Goal: Task Accomplishment & Management: Complete application form

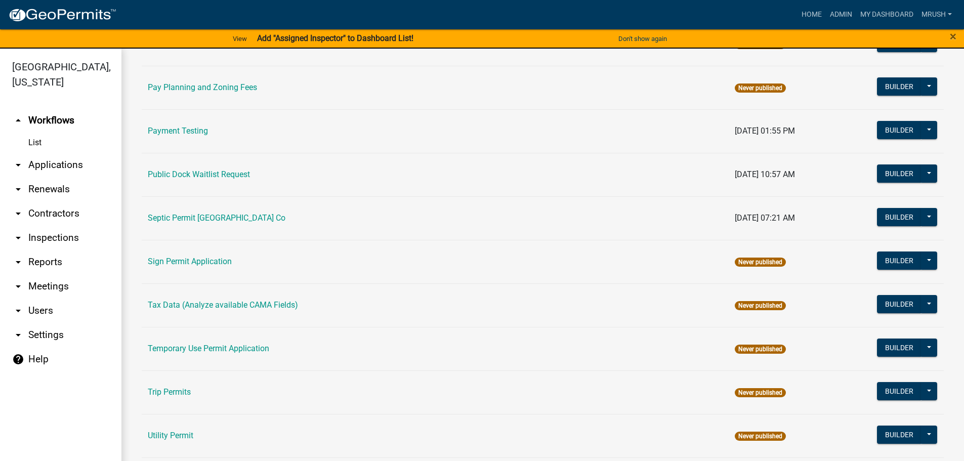
scroll to position [489, 0]
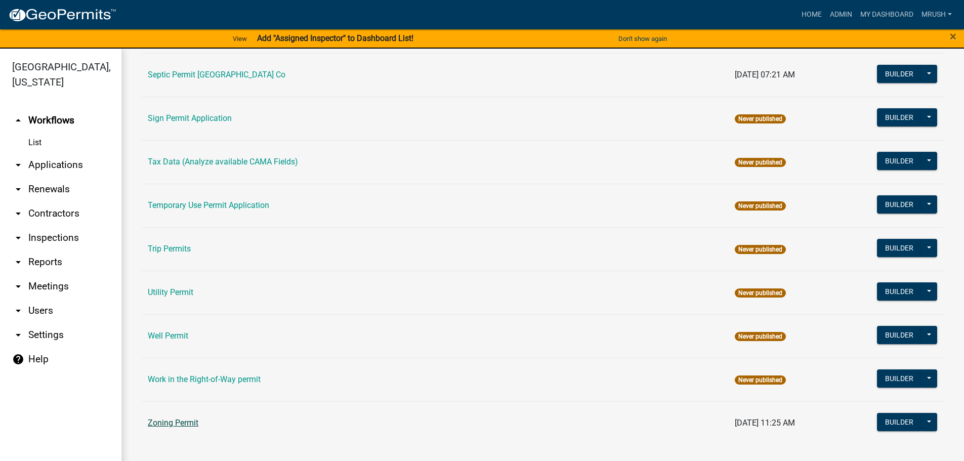
click at [182, 423] on link "Zoning Permit" at bounding box center [173, 423] width 51 height 10
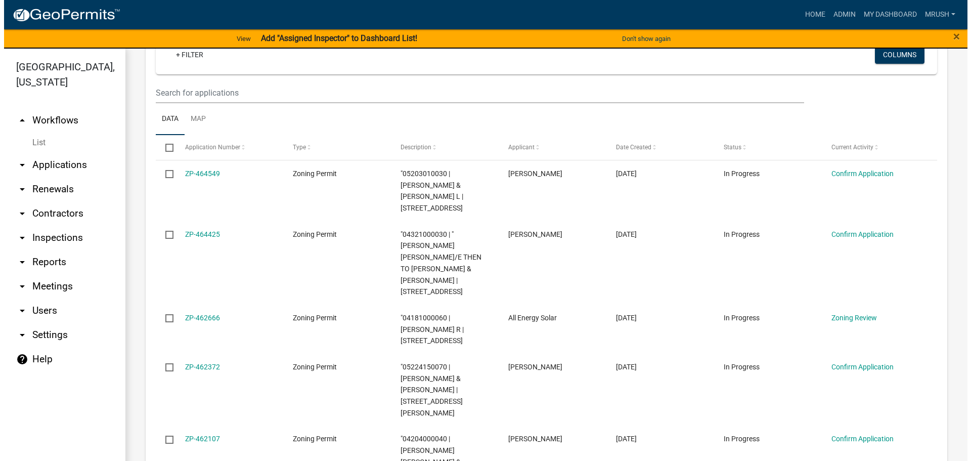
scroll to position [184, 0]
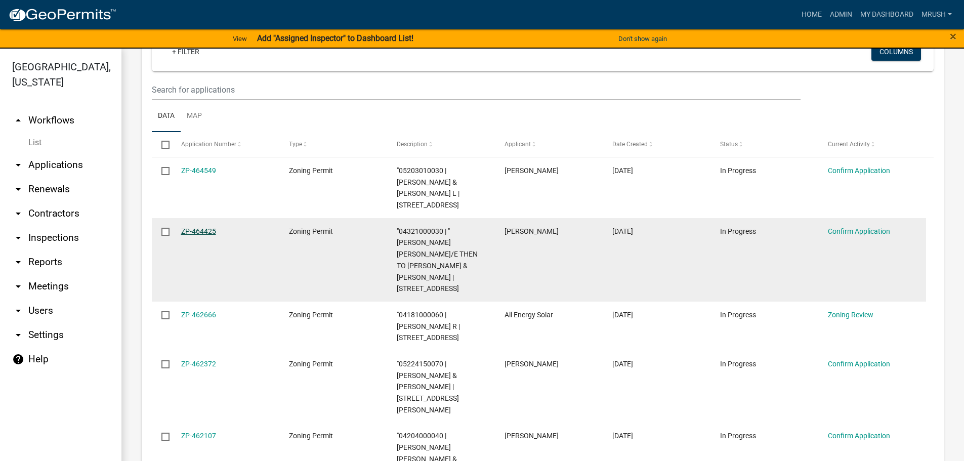
click at [207, 227] on link "ZP-464425" at bounding box center [198, 231] width 35 height 8
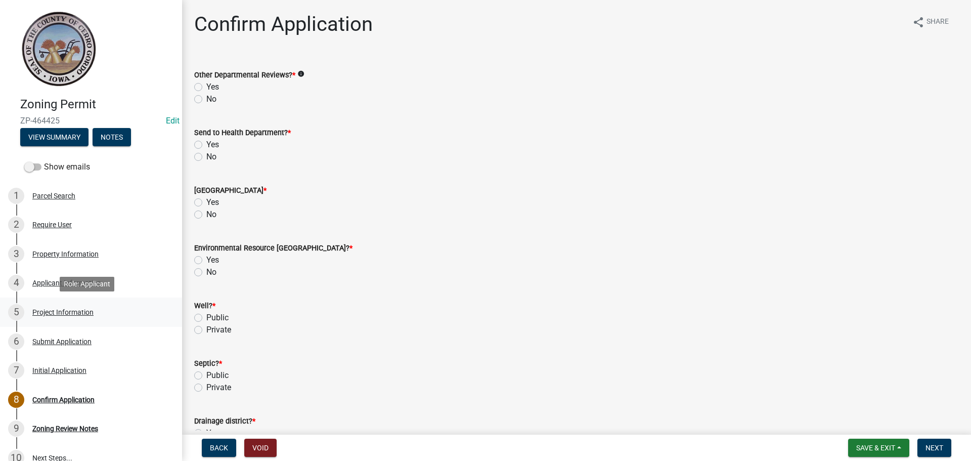
click at [59, 312] on div "Project Information" at bounding box center [62, 312] width 61 height 7
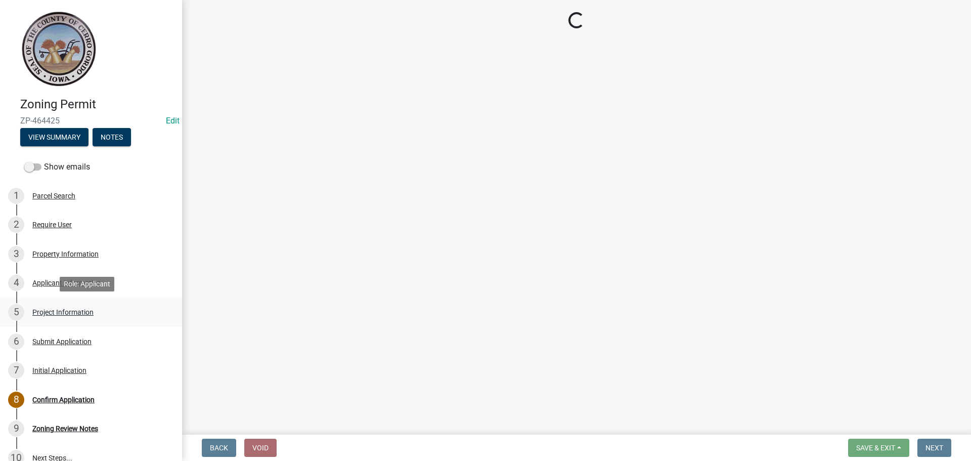
select select "c33da19a-5b3e-4f51-a669-d4d436de7689"
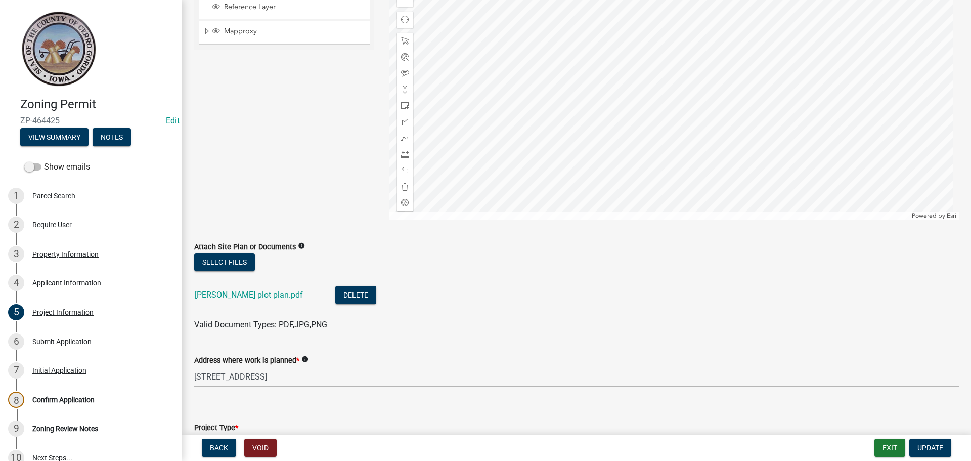
scroll to position [152, 0]
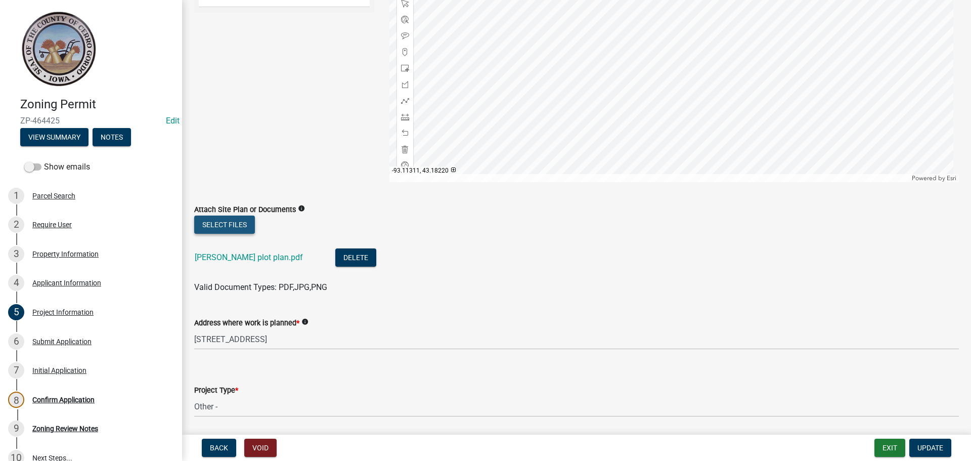
click at [243, 224] on button "Select files" at bounding box center [224, 224] width 61 height 18
click at [215, 224] on button "Select files" at bounding box center [224, 224] width 61 height 18
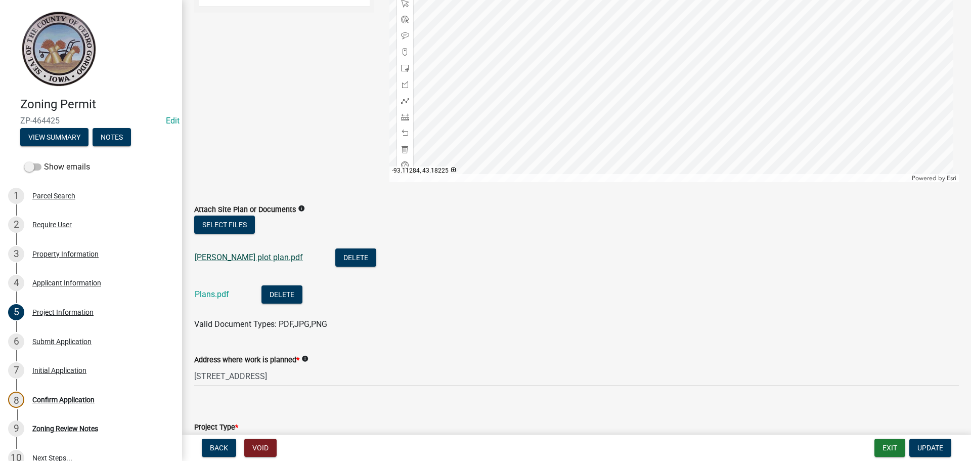
click at [262, 255] on link "[PERSON_NAME] plot plan.pdf" at bounding box center [249, 257] width 108 height 10
click at [218, 293] on link "Plans.pdf" at bounding box center [212, 294] width 34 height 10
click at [240, 221] on button "Select files" at bounding box center [224, 224] width 61 height 18
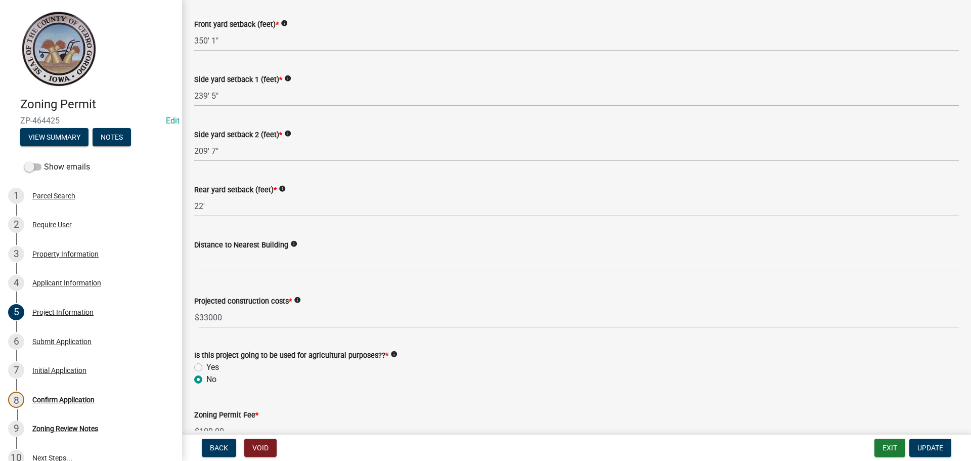
scroll to position [1149, 0]
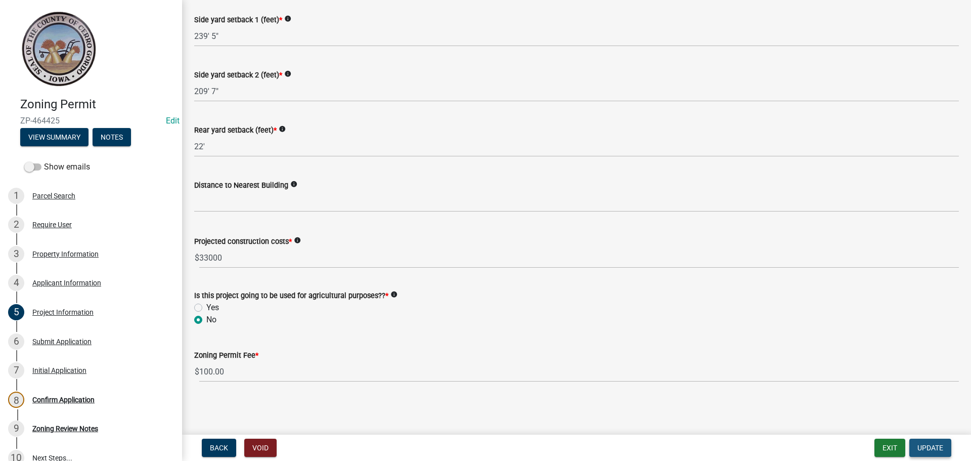
click at [937, 450] on span "Update" at bounding box center [931, 448] width 26 height 8
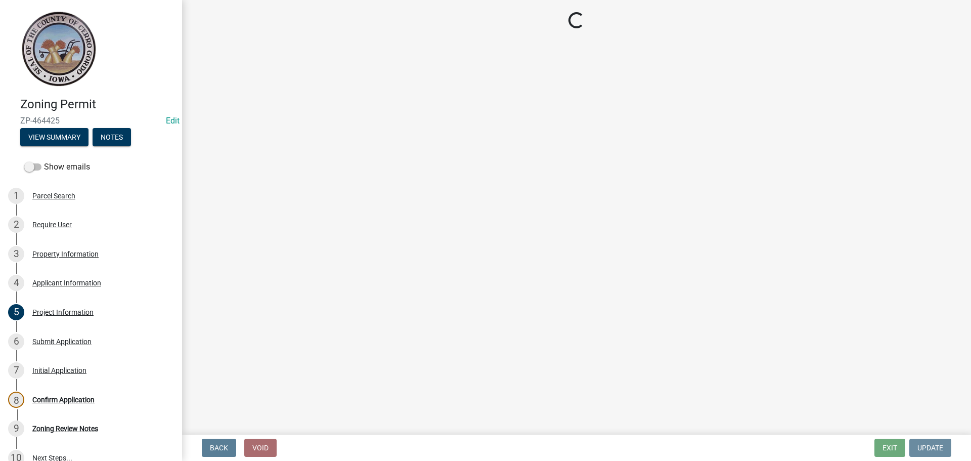
scroll to position [0, 0]
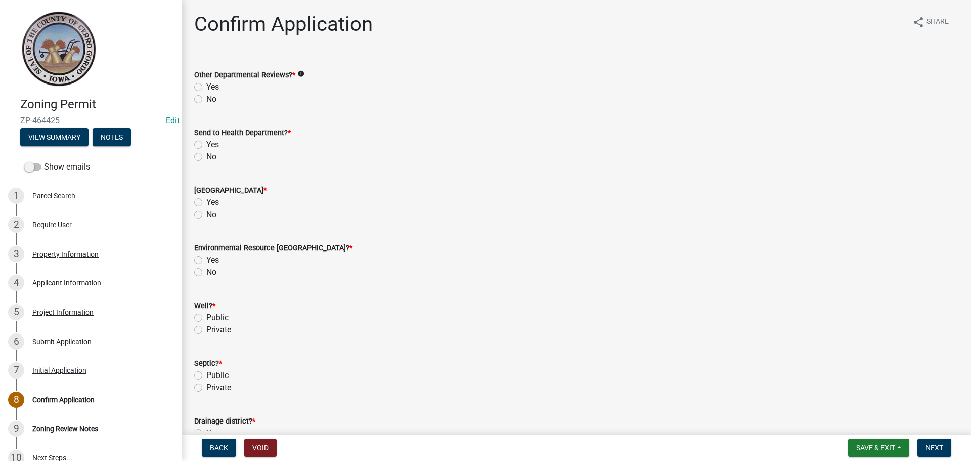
click at [206, 86] on label "Yes" at bounding box center [212, 87] width 13 height 12
click at [206, 86] on input "Yes" at bounding box center [209, 84] width 7 height 7
radio input "true"
click at [206, 144] on label "Yes" at bounding box center [212, 145] width 13 height 12
click at [206, 144] on input "Yes" at bounding box center [209, 142] width 7 height 7
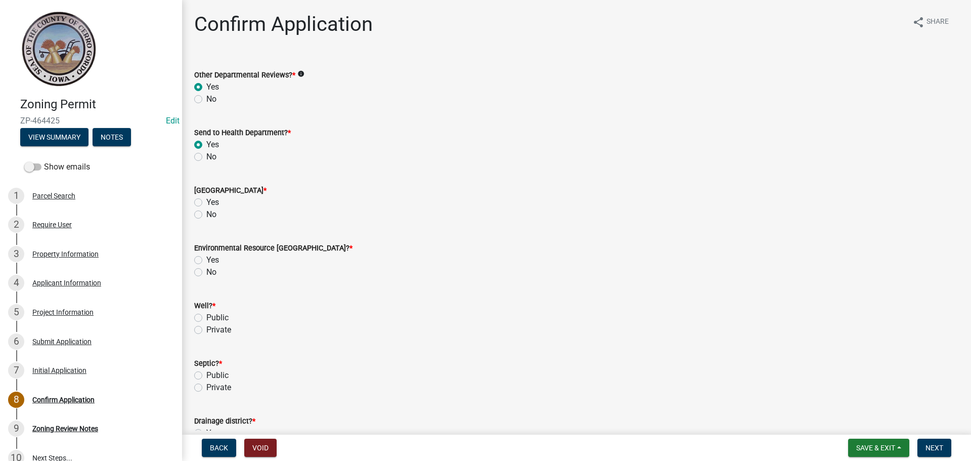
radio input "true"
click at [206, 212] on label "No" at bounding box center [211, 214] width 10 height 12
click at [206, 212] on input "No" at bounding box center [209, 211] width 7 height 7
radio input "true"
click at [206, 273] on label "No" at bounding box center [211, 272] width 10 height 12
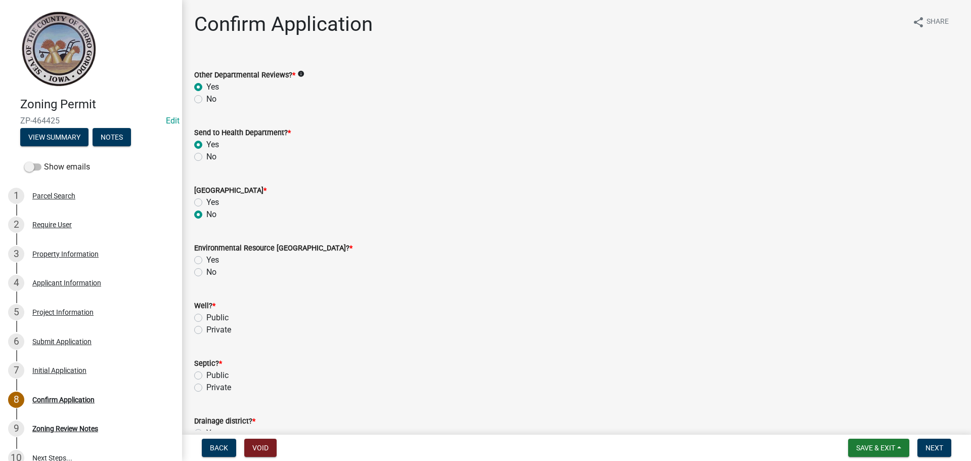
click at [206, 273] on input "No" at bounding box center [209, 269] width 7 height 7
radio input "true"
click at [206, 330] on label "Private" at bounding box center [218, 330] width 25 height 12
click at [206, 330] on input "Private" at bounding box center [209, 327] width 7 height 7
radio input "true"
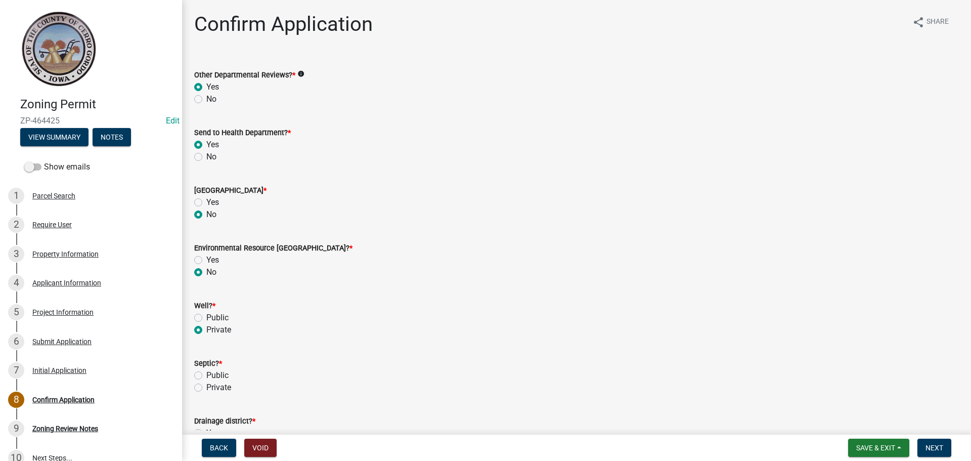
click at [206, 385] on label "Private" at bounding box center [218, 387] width 25 height 12
click at [206, 385] on input "Private" at bounding box center [209, 384] width 7 height 7
radio input "true"
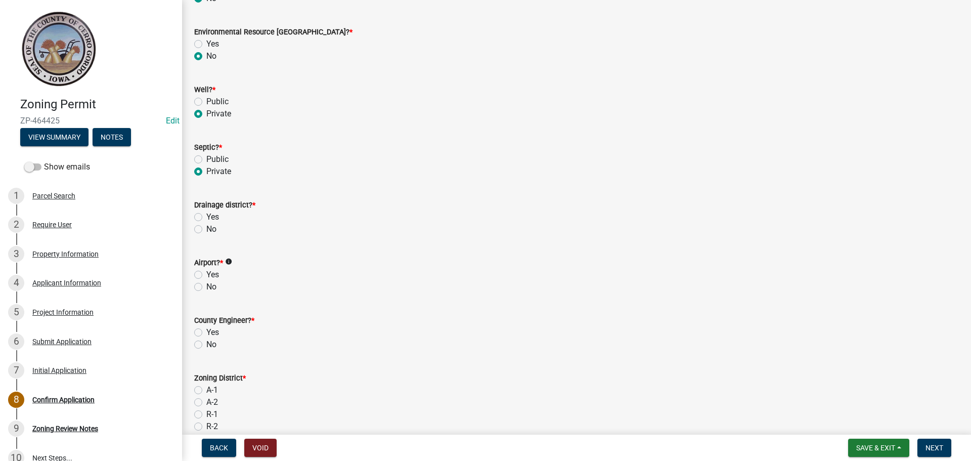
scroll to position [254, 0]
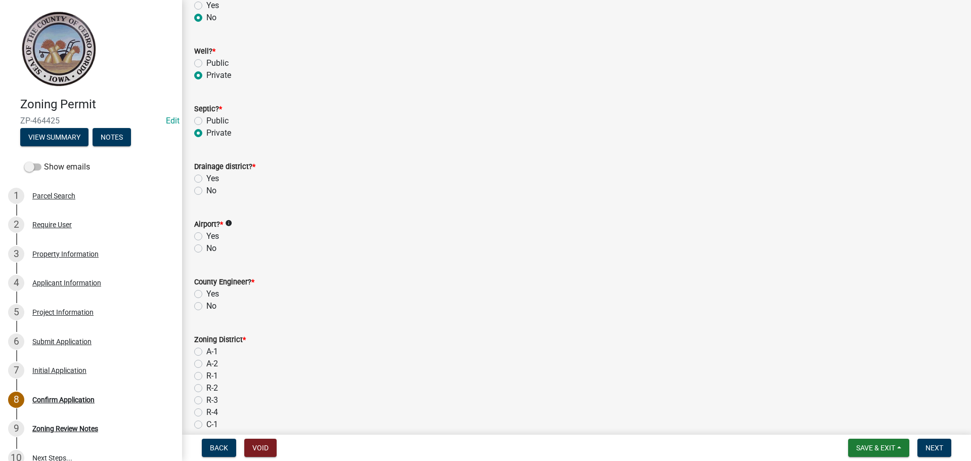
click at [206, 177] on label "Yes" at bounding box center [212, 179] width 13 height 12
click at [206, 177] on input "Yes" at bounding box center [209, 176] width 7 height 7
radio input "true"
click at [206, 248] on label "No" at bounding box center [211, 248] width 10 height 12
click at [206, 248] on input "No" at bounding box center [209, 245] width 7 height 7
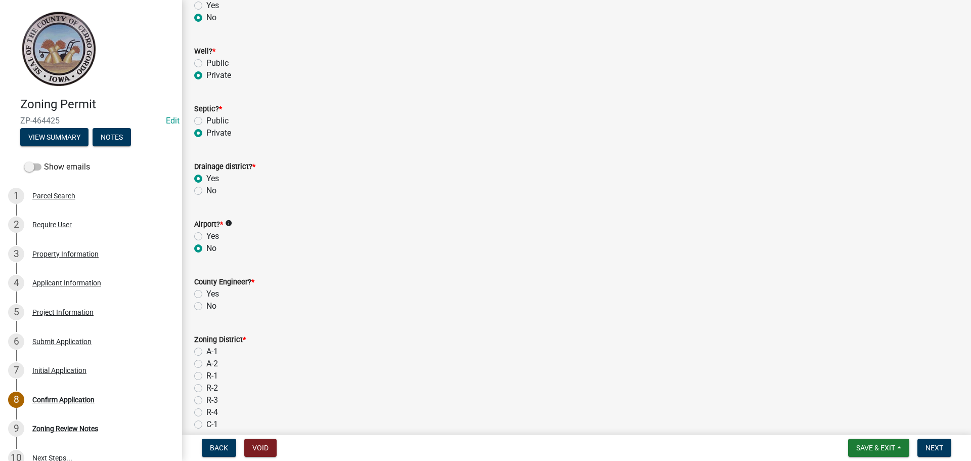
radio input "true"
click at [206, 292] on label "Yes" at bounding box center [212, 294] width 13 height 12
click at [206, 292] on input "Yes" at bounding box center [209, 291] width 7 height 7
radio input "true"
click at [206, 352] on label "A-1" at bounding box center [212, 352] width 12 height 12
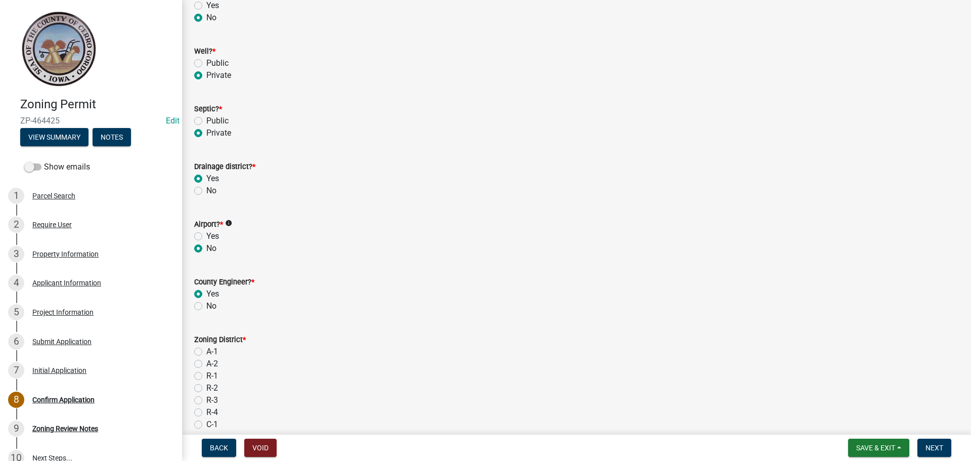
click at [206, 352] on input "A-1" at bounding box center [209, 349] width 7 height 7
radio input "true"
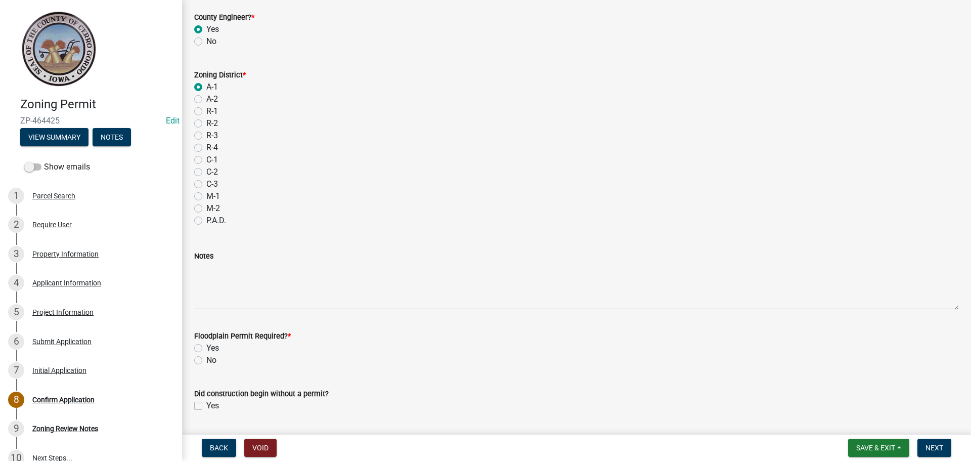
scroll to position [549, 0]
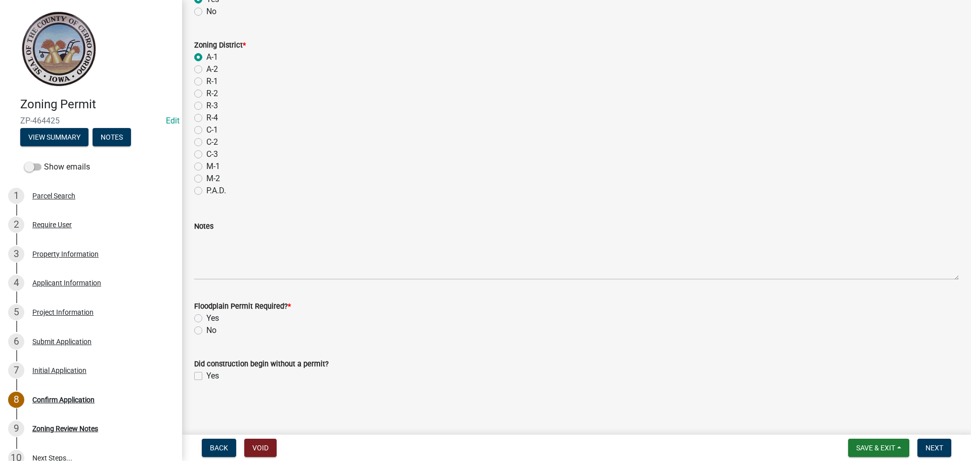
click at [206, 328] on label "No" at bounding box center [211, 330] width 10 height 12
click at [206, 328] on input "No" at bounding box center [209, 327] width 7 height 7
radio input "true"
click at [936, 444] on span "Next" at bounding box center [935, 448] width 18 height 8
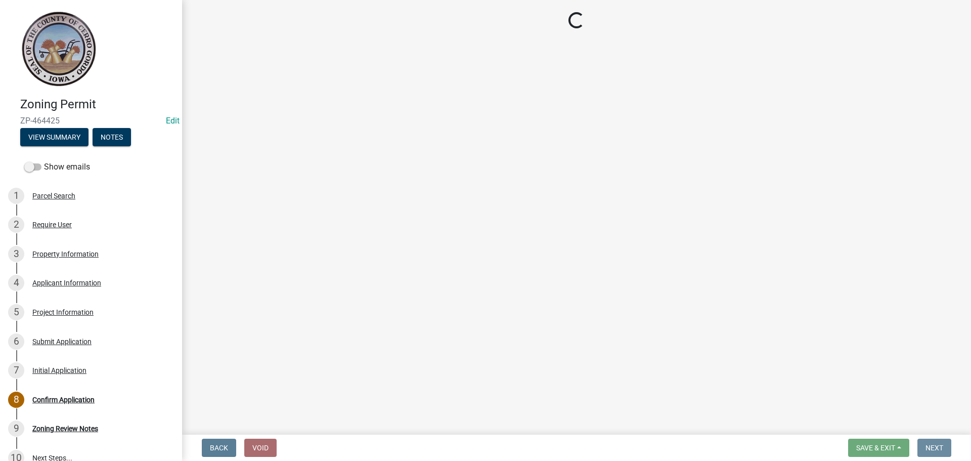
scroll to position [0, 0]
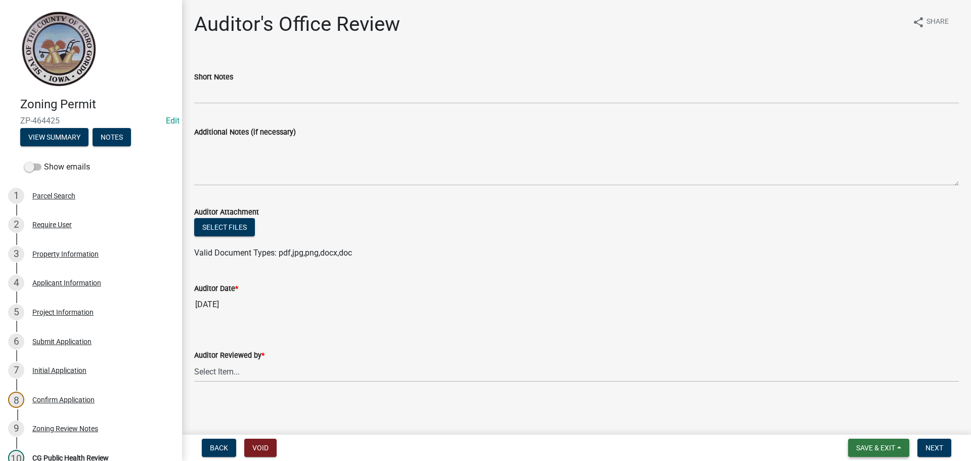
click at [875, 447] on span "Save & Exit" at bounding box center [875, 448] width 39 height 8
click at [866, 421] on button "Save & Exit" at bounding box center [869, 421] width 81 height 24
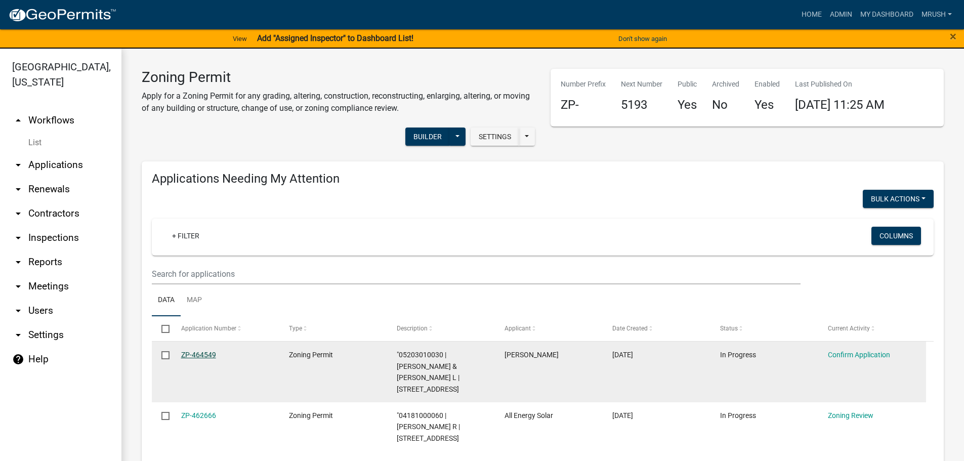
click at [209, 352] on link "ZP-464549" at bounding box center [198, 355] width 35 height 8
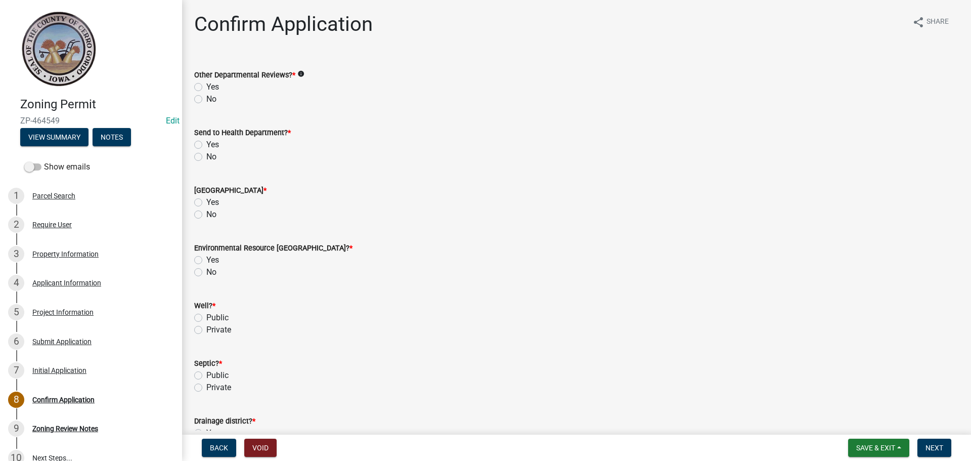
click at [206, 98] on label "No" at bounding box center [211, 99] width 10 height 12
click at [206, 98] on input "No" at bounding box center [209, 96] width 7 height 7
radio input "true"
click at [206, 156] on label "No" at bounding box center [211, 157] width 10 height 12
click at [206, 156] on input "No" at bounding box center [209, 154] width 7 height 7
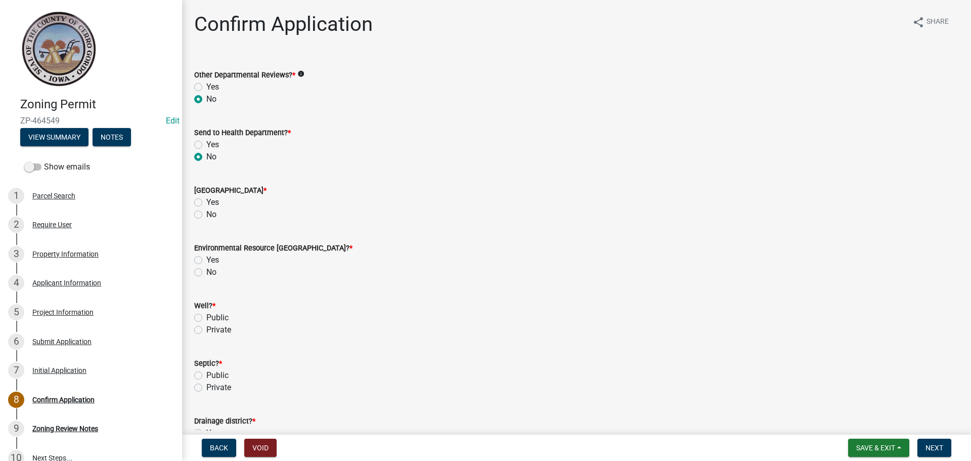
radio input "true"
click at [206, 200] on label "Yes" at bounding box center [212, 202] width 13 height 12
click at [206, 200] on input "Yes" at bounding box center [209, 199] width 7 height 7
radio input "true"
click at [206, 258] on label "Yes" at bounding box center [212, 260] width 13 height 12
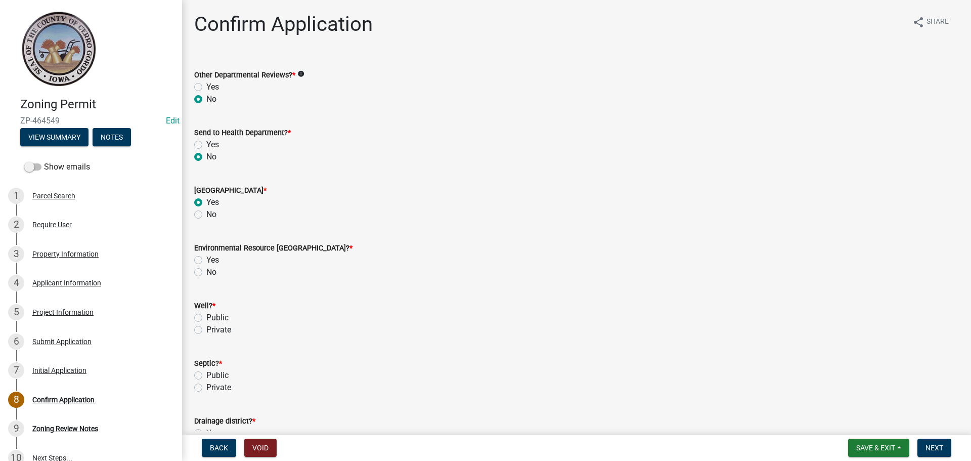
click at [206, 258] on input "Yes" at bounding box center [209, 257] width 7 height 7
radio input "true"
drag, startPoint x: 199, startPoint y: 328, endPoint x: 194, endPoint y: 346, distance: 18.1
click at [206, 329] on label "Private" at bounding box center [218, 330] width 25 height 12
click at [206, 329] on input "Private" at bounding box center [209, 327] width 7 height 7
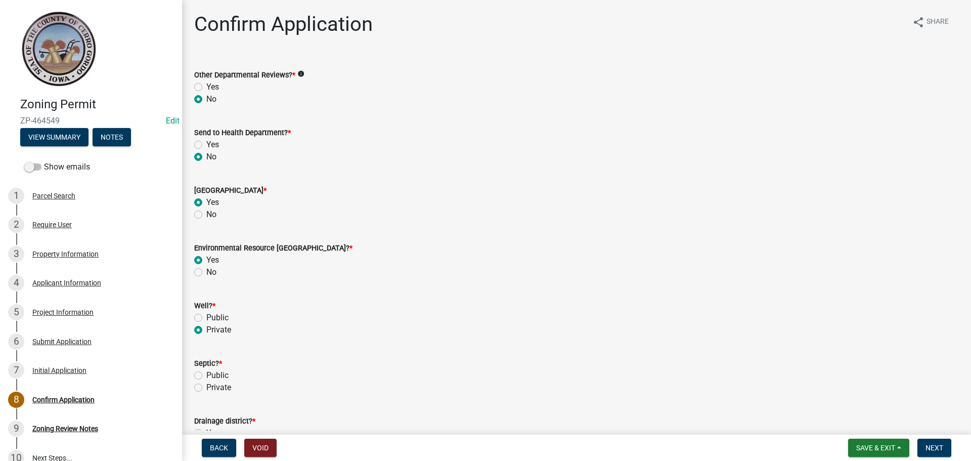
radio input "true"
click at [206, 373] on label "Public" at bounding box center [217, 375] width 22 height 12
click at [206, 373] on input "Public" at bounding box center [209, 372] width 7 height 7
radio input "true"
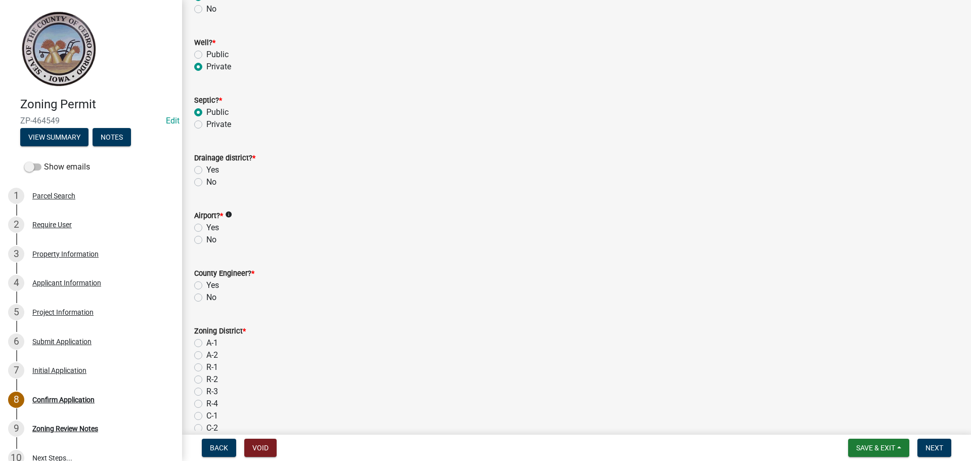
scroll to position [279, 0]
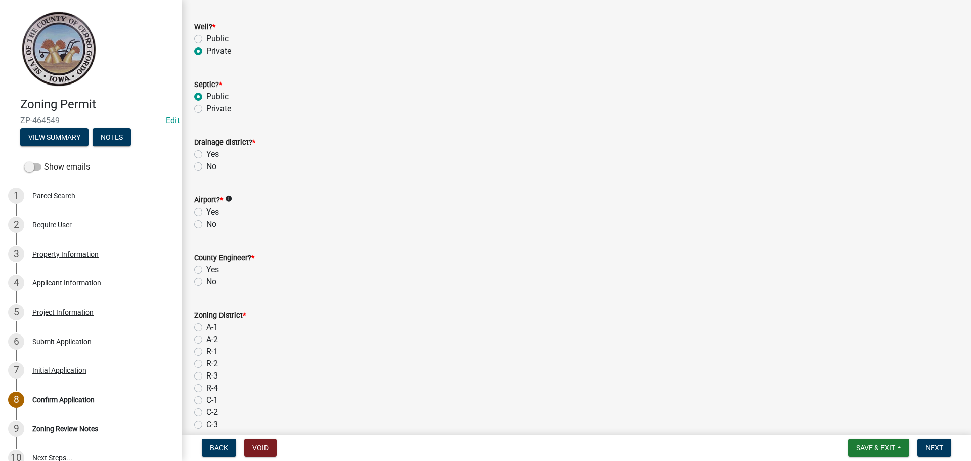
click at [206, 165] on label "No" at bounding box center [211, 166] width 10 height 12
click at [206, 165] on input "No" at bounding box center [209, 163] width 7 height 7
radio input "true"
click at [206, 223] on label "No" at bounding box center [211, 224] width 10 height 12
click at [206, 223] on input "No" at bounding box center [209, 221] width 7 height 7
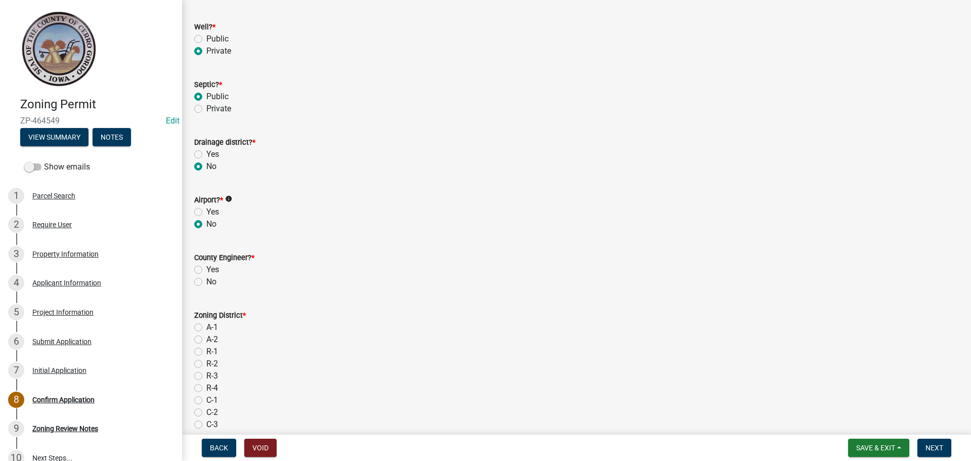
radio input "true"
click at [206, 281] on label "No" at bounding box center [211, 282] width 10 height 12
click at [206, 281] on input "No" at bounding box center [209, 279] width 7 height 7
radio input "true"
click at [206, 365] on label "R-2" at bounding box center [212, 364] width 12 height 12
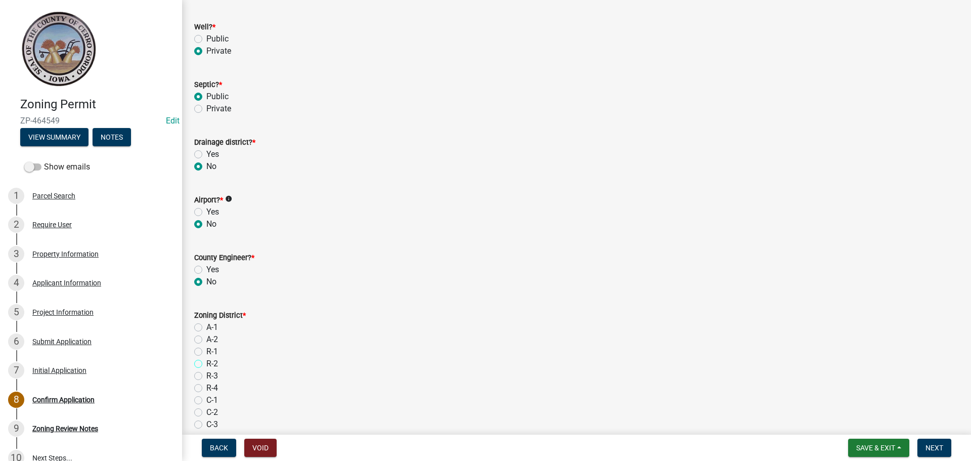
click at [206, 364] on input "R-2" at bounding box center [209, 361] width 7 height 7
radio input "true"
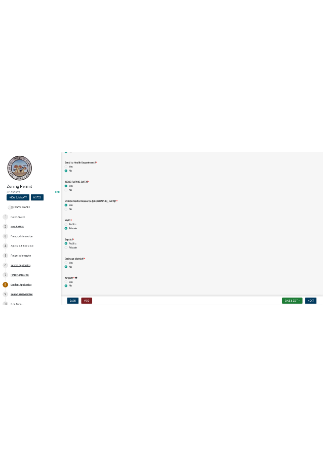
scroll to position [53, 0]
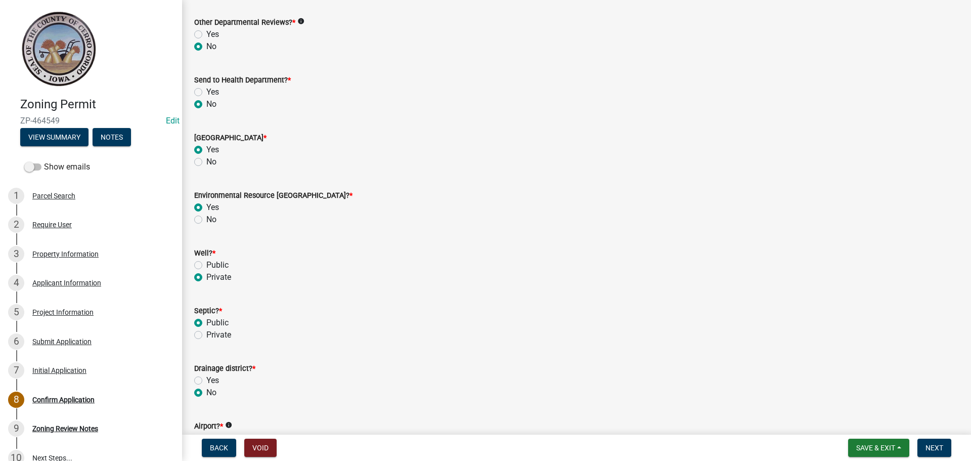
click at [206, 162] on label "No" at bounding box center [211, 162] width 10 height 12
click at [206, 162] on input "No" at bounding box center [209, 159] width 7 height 7
radio input "true"
click at [206, 219] on label "No" at bounding box center [211, 219] width 10 height 12
click at [206, 219] on input "No" at bounding box center [209, 216] width 7 height 7
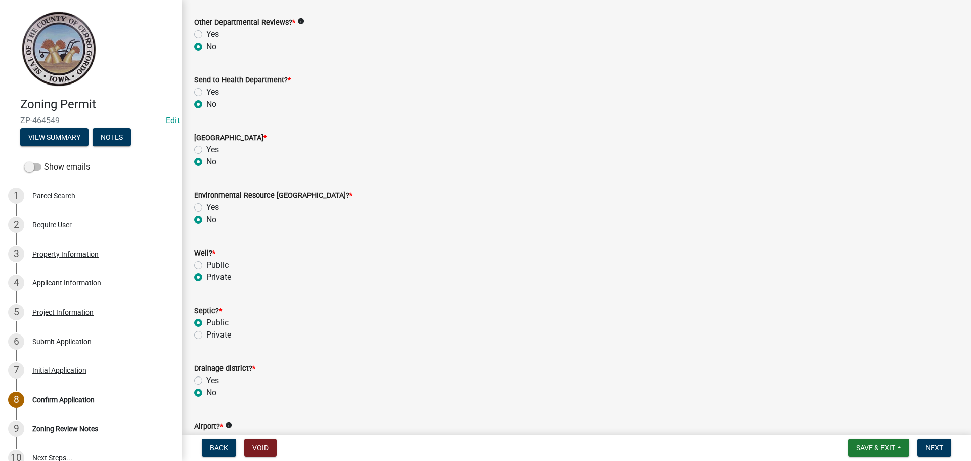
radio input "true"
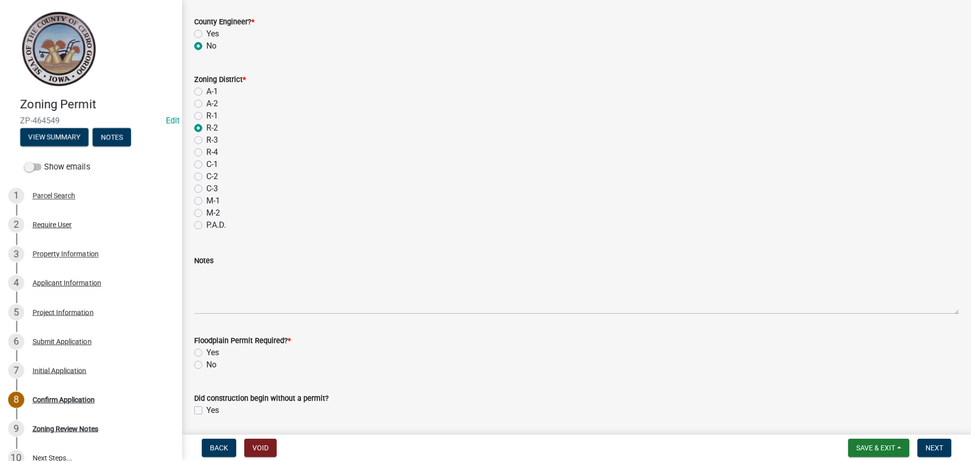
scroll to position [549, 0]
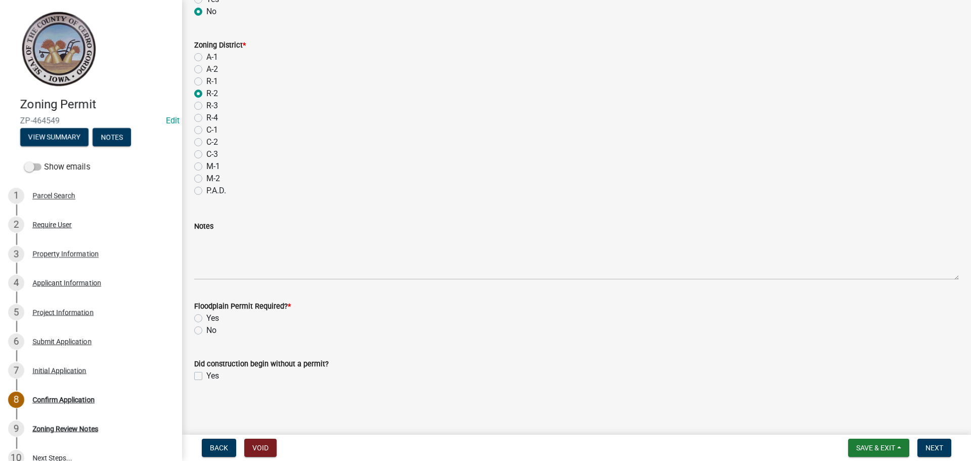
click at [206, 329] on label "No" at bounding box center [211, 330] width 10 height 12
click at [206, 329] on input "No" at bounding box center [209, 327] width 7 height 7
radio input "true"
click at [931, 446] on span "Next" at bounding box center [935, 448] width 18 height 8
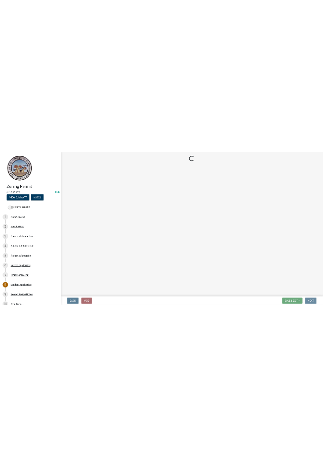
scroll to position [0, 0]
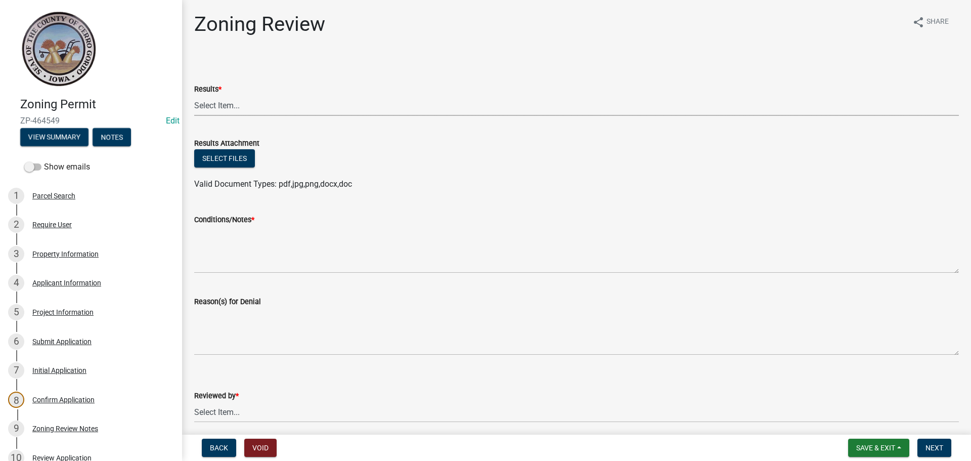
click at [232, 107] on select "Select Item... Approved Denied Agricultural Exemption Need further information …" at bounding box center [576, 105] width 765 height 21
click at [194, 95] on select "Select Item... Approved Denied Agricultural Exemption Need further information …" at bounding box center [576, 105] width 765 height 21
select select "ae8f737a-6af4-48f2-9edd-fecd89476029"
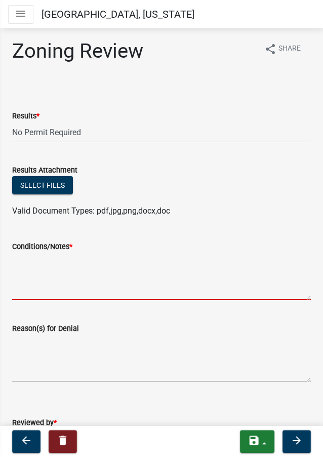
click at [23, 282] on textarea "Conditions/Notes *" at bounding box center [161, 276] width 298 height 48
paste textarea "Your application is approved and there is no permit fee or further action neede…"
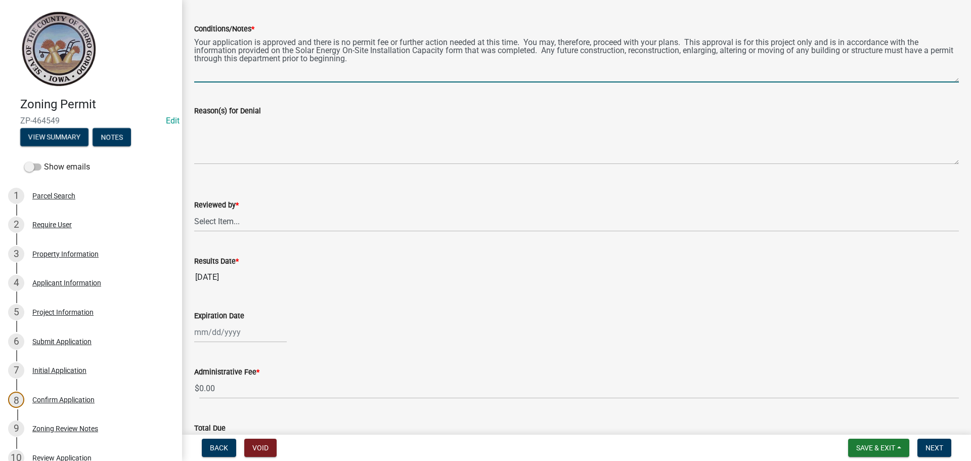
scroll to position [235, 0]
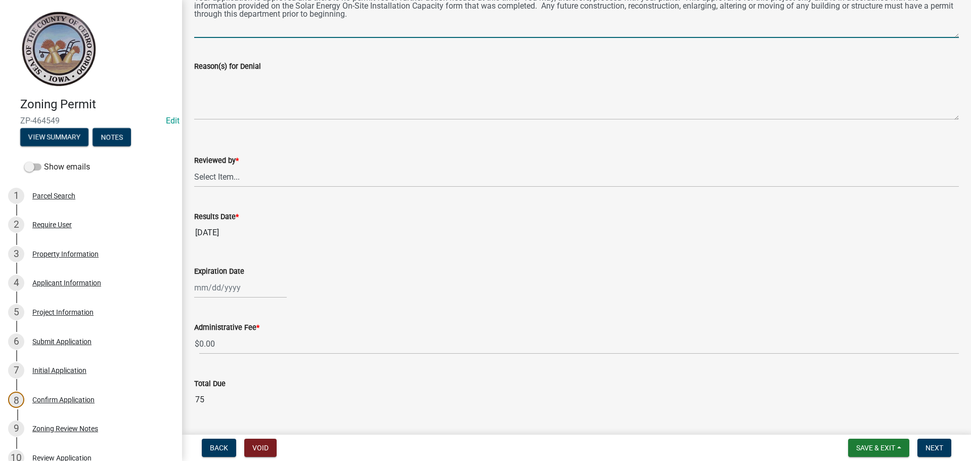
type textarea "Your application is approved and there is no permit fee or further action neede…"
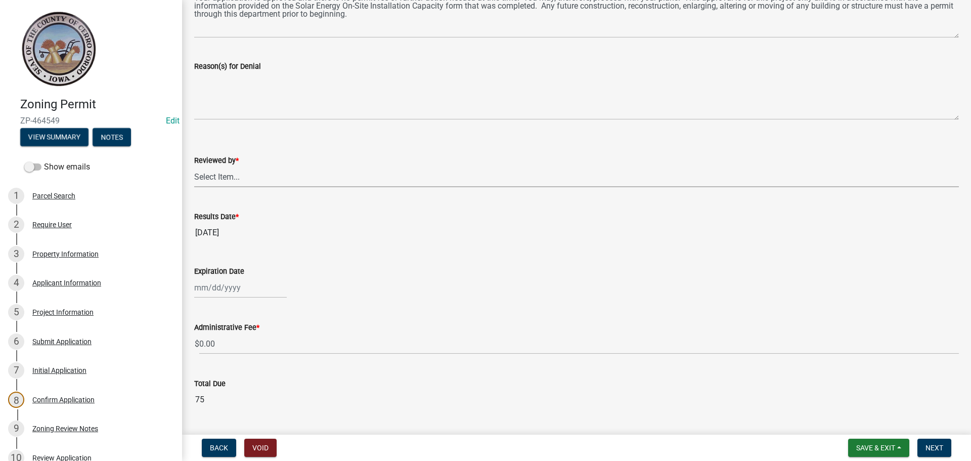
click at [222, 179] on select "Select Item... [PERSON_NAME]" at bounding box center [576, 176] width 765 height 21
click at [194, 166] on select "Select Item... [PERSON_NAME]" at bounding box center [576, 176] width 765 height 21
select select "69fed02d-fe84-448a-ba5b-be224adec29d"
click at [226, 288] on input "Expiration Date" at bounding box center [240, 287] width 93 height 21
click at [303, 152] on span "Next month" at bounding box center [301, 153] width 8 height 8
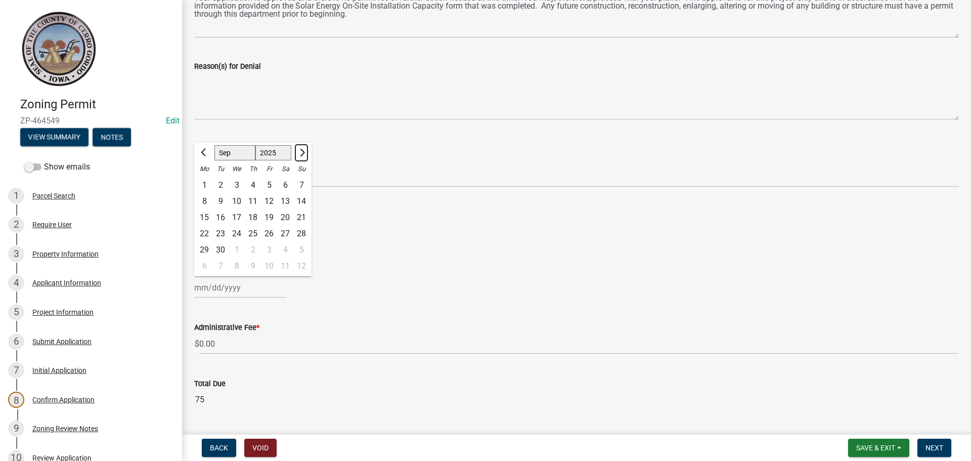
click at [303, 152] on span "Next month" at bounding box center [301, 153] width 8 height 8
select select "12"
click at [303, 152] on div at bounding box center [301, 153] width 20 height 16
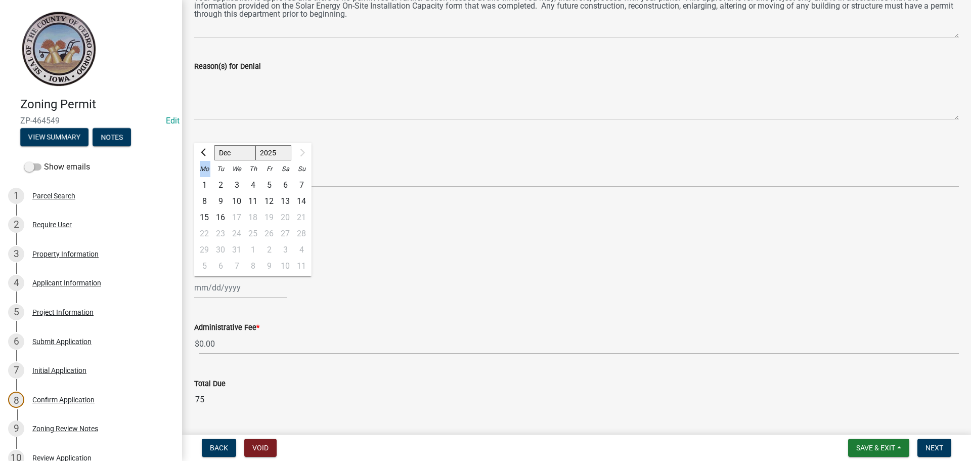
click at [303, 152] on div at bounding box center [301, 153] width 20 height 16
click at [221, 215] on div "16" at bounding box center [220, 217] width 16 height 16
type input "[DATE]"
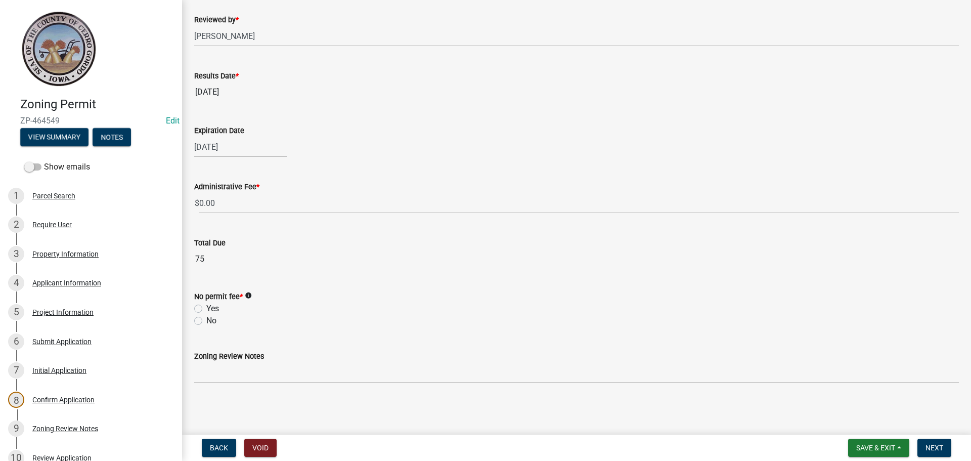
click at [206, 307] on label "Yes" at bounding box center [212, 309] width 13 height 12
click at [206, 307] on input "Yes" at bounding box center [209, 306] width 7 height 7
radio input "true"
click at [932, 444] on span "Next" at bounding box center [935, 448] width 18 height 8
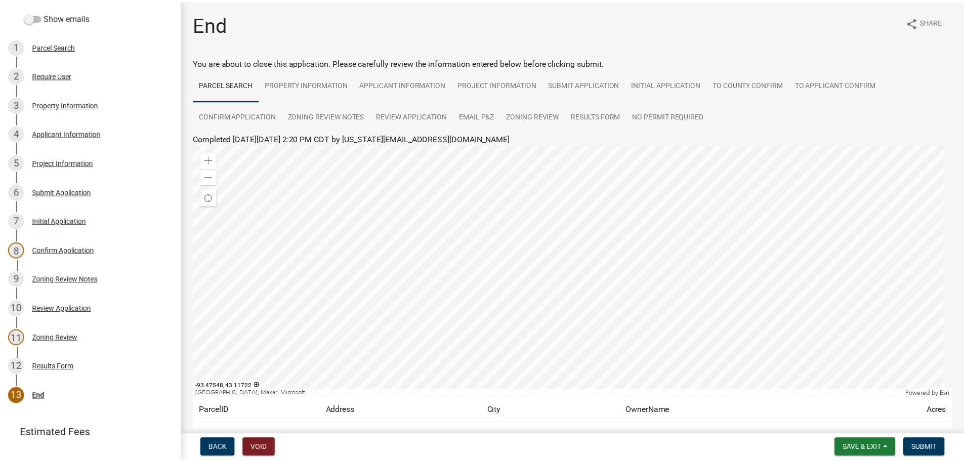
scroll to position [193, 0]
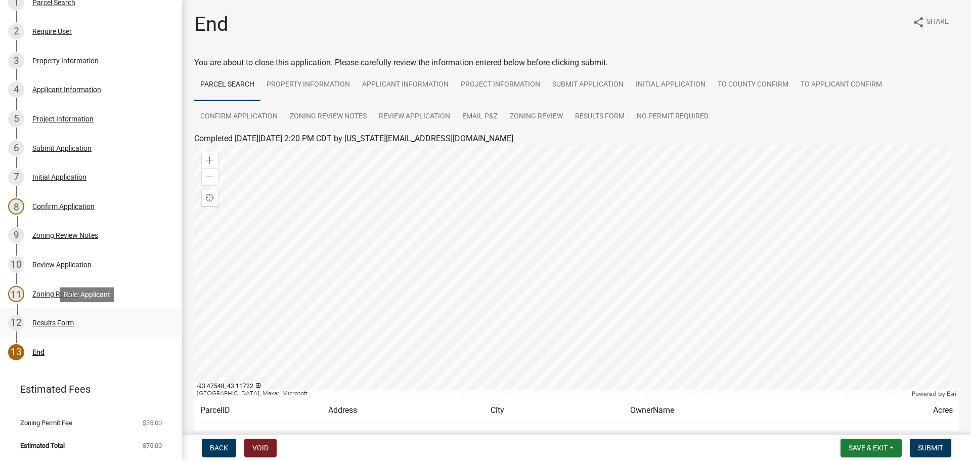
click at [53, 320] on div "Results Form" at bounding box center [52, 322] width 41 height 7
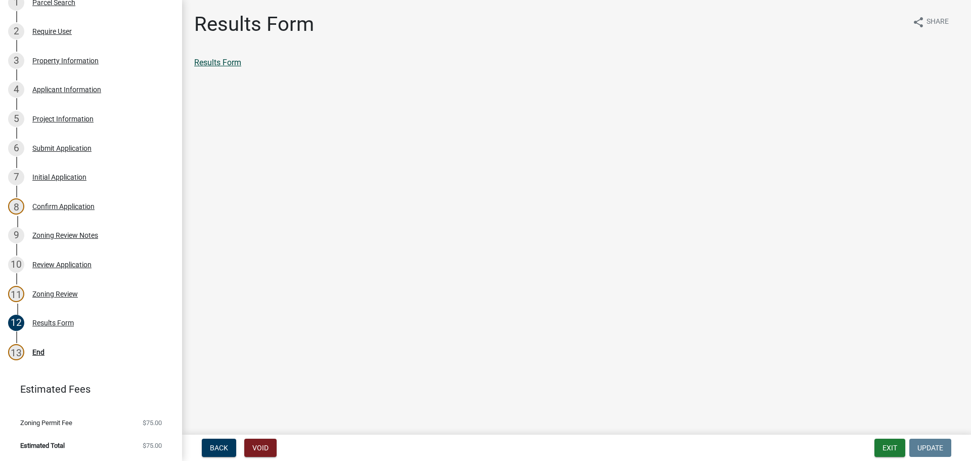
click at [231, 59] on link "Results Form" at bounding box center [217, 63] width 47 height 10
click at [38, 351] on div "End" at bounding box center [38, 352] width 12 height 7
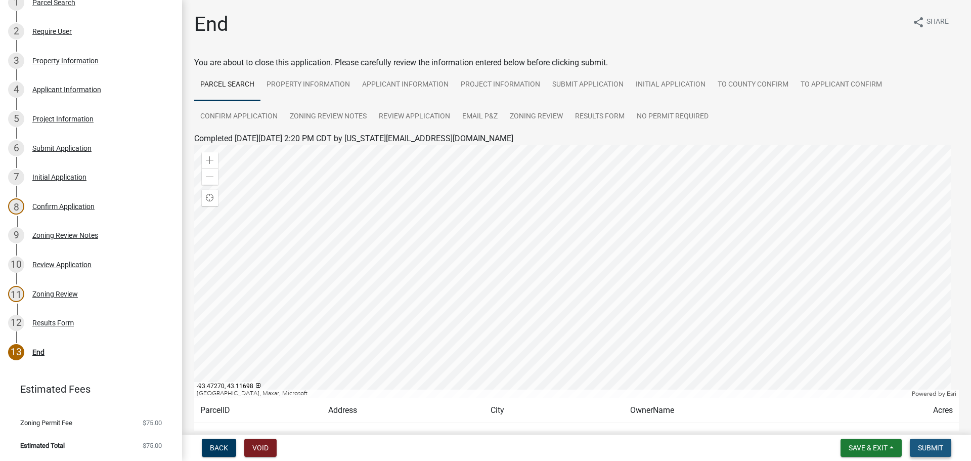
click at [941, 445] on span "Submit" at bounding box center [930, 448] width 25 height 8
